Goal: Check status: Check status

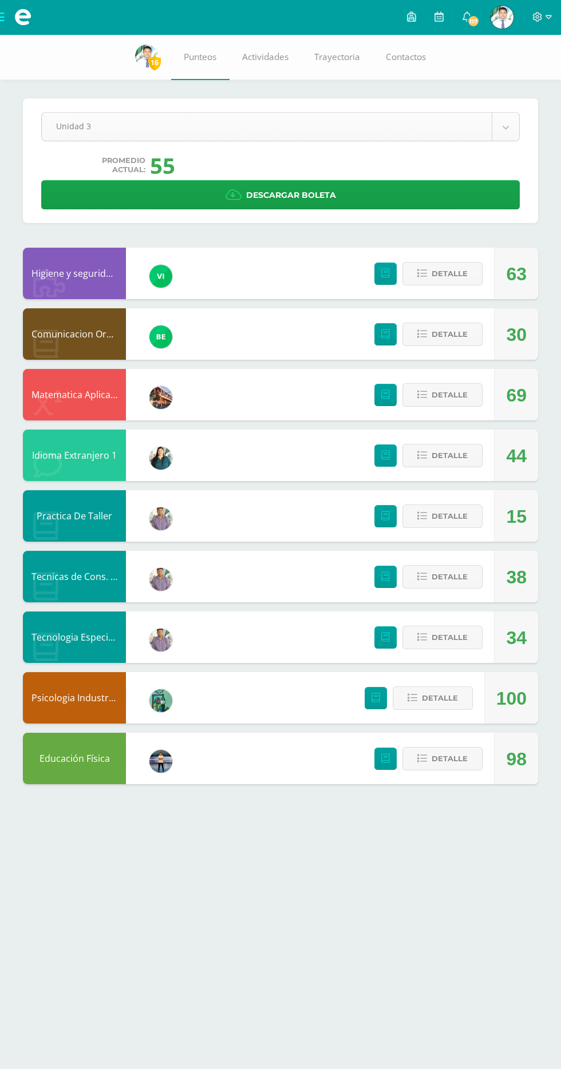
click at [78, 130] on body "Mis cursos Archivos Cerrar panel Comunicacion Oral y Escrita Cuarto Bach. en Di…" at bounding box center [280, 403] width 561 height 807
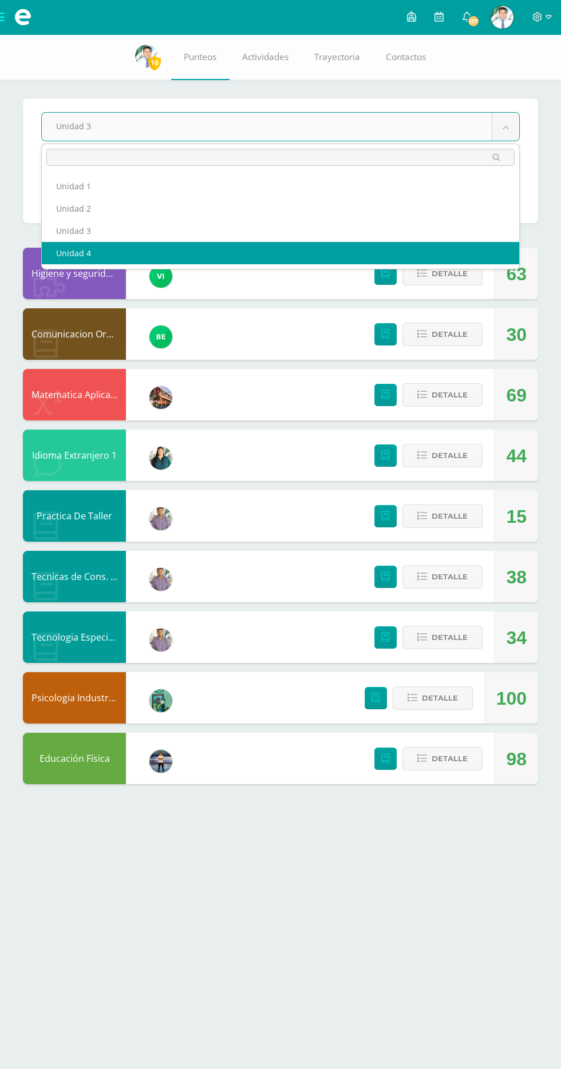
select select "Unidad 4"
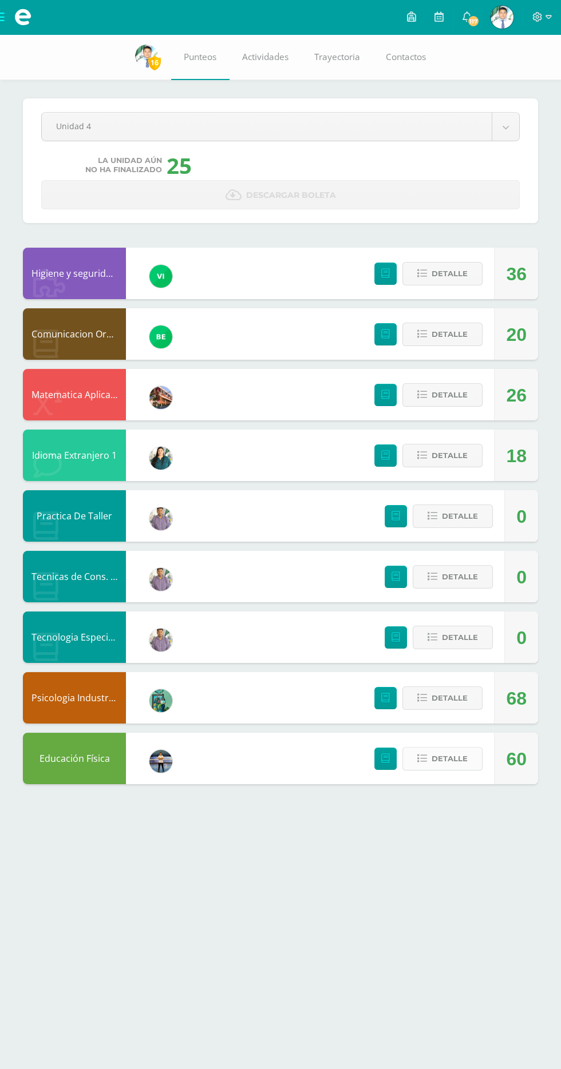
click at [456, 761] on span "Detalle" at bounding box center [449, 758] width 36 height 21
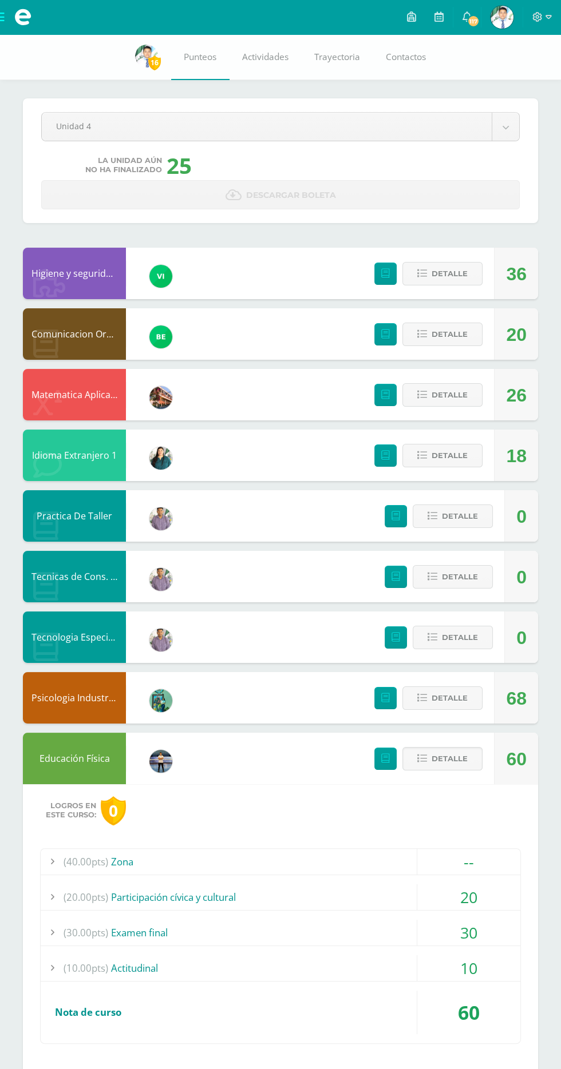
click at [439, 868] on div "--" at bounding box center [468, 862] width 103 height 26
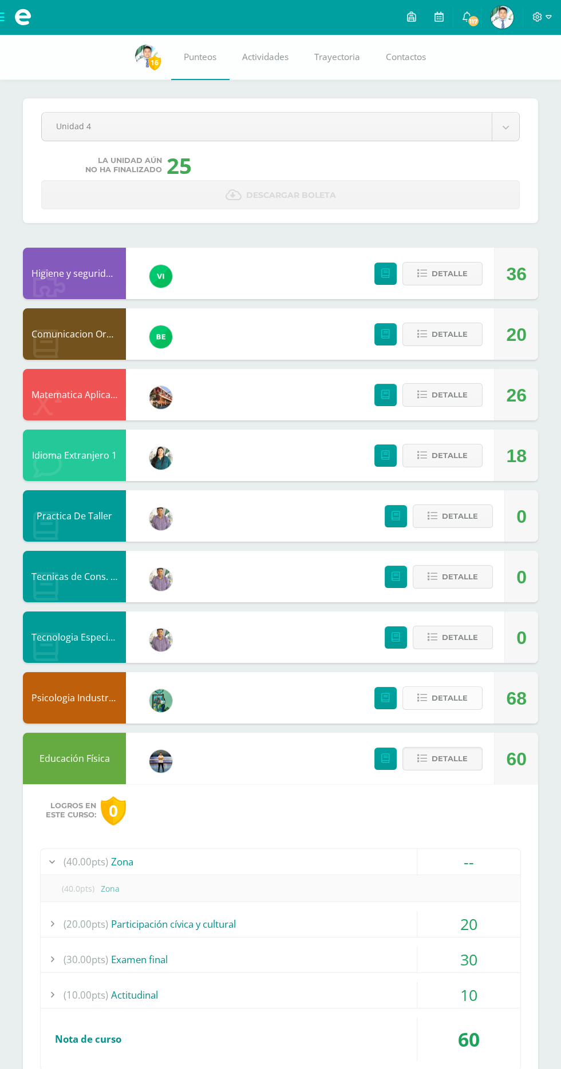
click at [460, 706] on span "Detalle" at bounding box center [449, 698] width 36 height 21
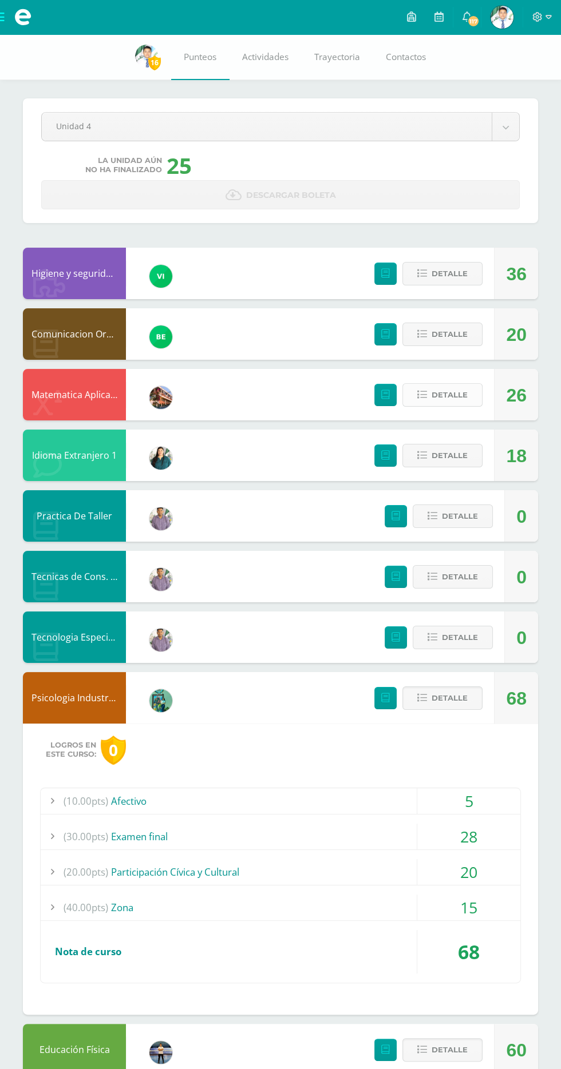
click at [468, 395] on button "Detalle" at bounding box center [442, 394] width 80 height 23
